Goal: Find specific page/section: Find specific page/section

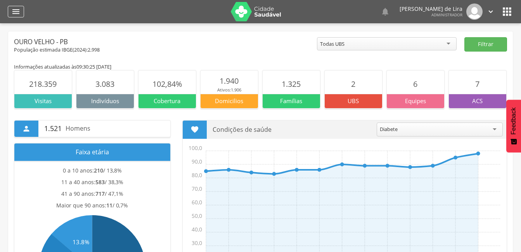
click at [20, 13] on icon "" at bounding box center [15, 11] width 9 height 9
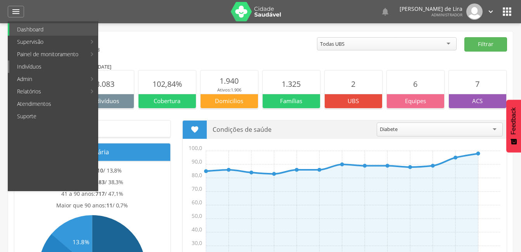
click at [37, 68] on link "Indivíduos" at bounding box center [53, 67] width 88 height 12
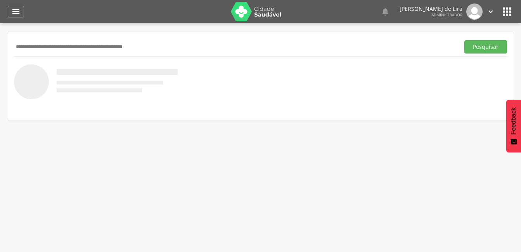
click at [77, 50] on input "text" at bounding box center [235, 46] width 443 height 13
type input "*********"
click at [477, 44] on button "Pesquisar" at bounding box center [485, 46] width 43 height 13
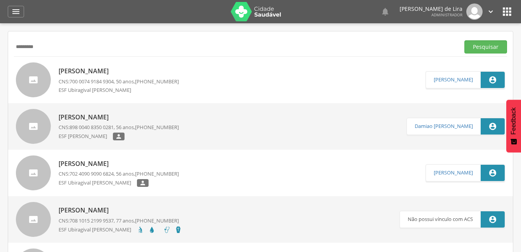
click at [105, 114] on p "[PERSON_NAME]" at bounding box center [119, 117] width 120 height 9
type input "**********"
click at [80, 72] on p "[PERSON_NAME]" at bounding box center [119, 71] width 120 height 9
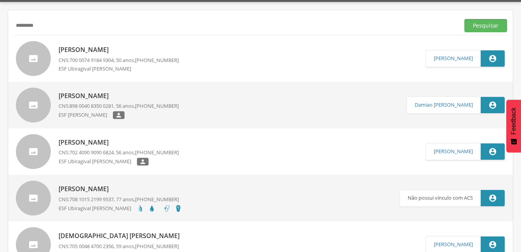
scroll to position [39, 0]
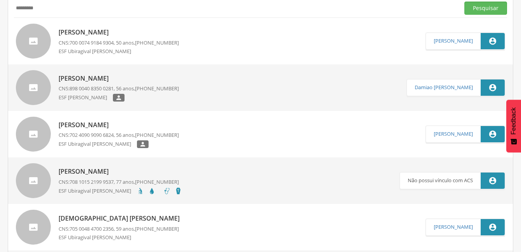
click at [105, 126] on p "[PERSON_NAME]" at bounding box center [119, 125] width 120 height 9
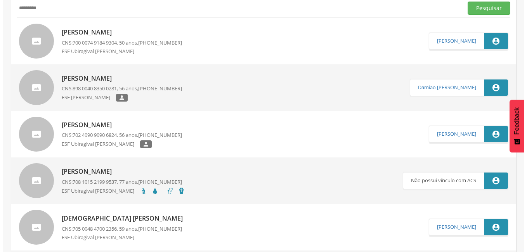
scroll to position [23, 0]
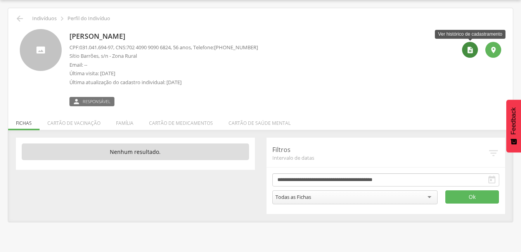
click at [471, 52] on icon "" at bounding box center [470, 50] width 8 height 8
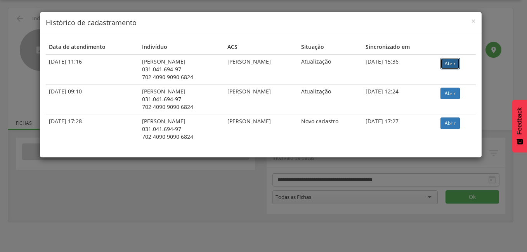
click at [453, 62] on link "Abrir" at bounding box center [449, 64] width 19 height 12
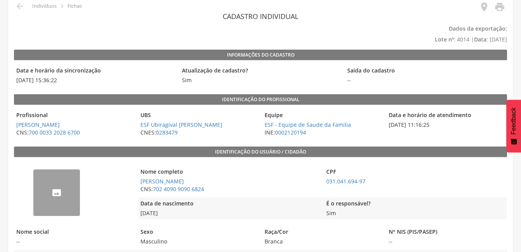
scroll to position [155, 0]
